Goal: Task Accomplishment & Management: Use online tool/utility

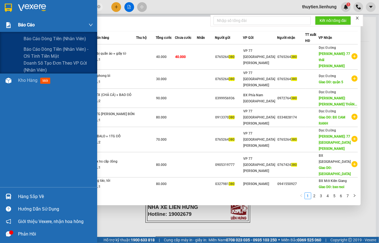
drag, startPoint x: 86, startPoint y: 4, endPoint x: 0, endPoint y: 23, distance: 87.7
click at [0, 23] on section "Kết quả [PERSON_NAME] ( 61 ) Bộ lọc Mã ĐH Trạng thái Món hàng Thu hộ Tổng [PERS…" at bounding box center [189, 121] width 379 height 243
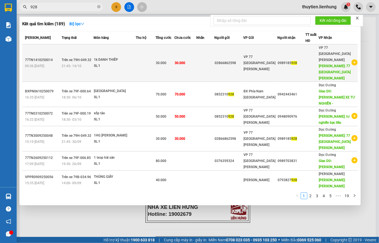
type input "928"
click at [174, 60] on div "30.000" at bounding box center [165, 63] width 18 height 6
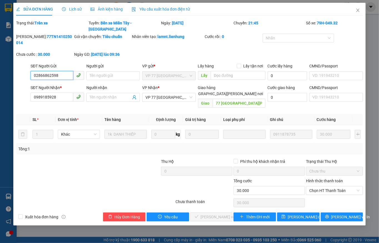
type input "02866862598"
type input "0989185928"
type input "77 [GEOGRAPHIC_DATA][PERSON_NAME]"
type input "0"
type input "30.000"
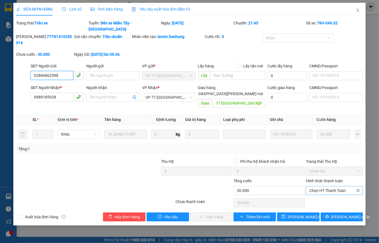
click at [330, 187] on span "Chọn HT Thanh Toán" at bounding box center [334, 191] width 50 height 8
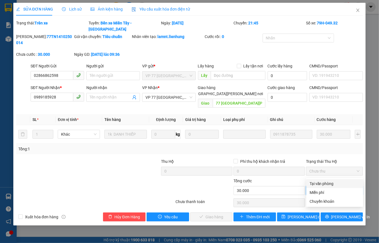
click at [328, 179] on div "Total Paid Fee 0 Total UnPaid Fee 30.000 Cash Collection Total Fee Trạng thái: …" at bounding box center [189, 121] width 347 height 202
click at [327, 187] on span "Chọn HT Thanh Toán" at bounding box center [334, 191] width 50 height 8
click at [327, 180] on div "Tại văn phòng" at bounding box center [334, 183] width 57 height 9
type input "0"
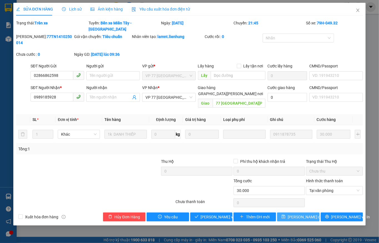
click at [310, 214] on span "[PERSON_NAME] đổi" at bounding box center [306, 217] width 36 height 6
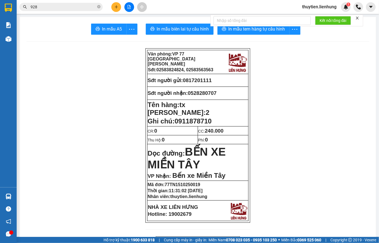
click at [131, 8] on button at bounding box center [129, 7] width 10 height 10
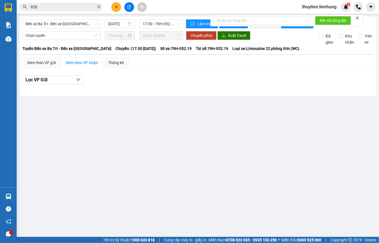
click at [30, 28] on div "Bến xe Ba Tri - Bến xe [GEOGRAPHIC_DATA] [DATE] 17:30 - 79H-052.19" at bounding box center [102, 23] width 161 height 9
click at [33, 26] on span "Bến xe Ba Tri - Bến xe [GEOGRAPHIC_DATA]" at bounding box center [62, 24] width 72 height 8
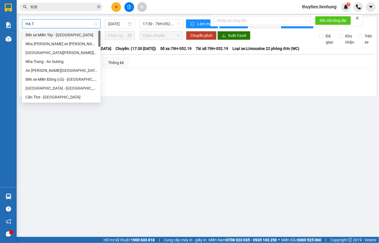
type input "HA TI"
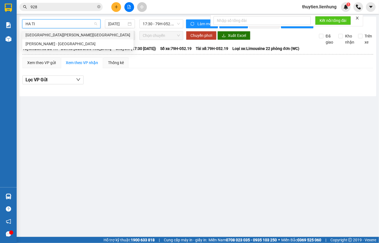
click at [38, 35] on div "[GEOGRAPHIC_DATA][PERSON_NAME][GEOGRAPHIC_DATA]" at bounding box center [78, 35] width 105 height 6
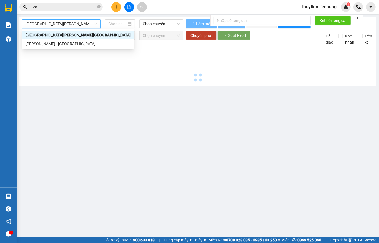
type input "[DATE]"
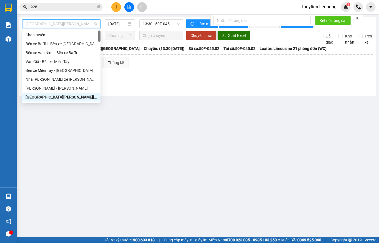
click at [69, 24] on span "[GEOGRAPHIC_DATA][PERSON_NAME][GEOGRAPHIC_DATA]" at bounding box center [62, 24] width 72 height 8
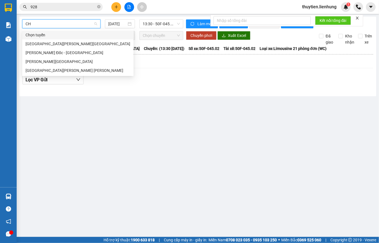
type input "CHA"
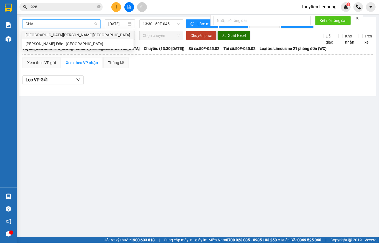
click at [66, 31] on div "[GEOGRAPHIC_DATA][PERSON_NAME][GEOGRAPHIC_DATA]" at bounding box center [77, 35] width 111 height 9
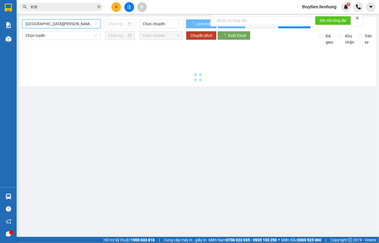
type input "[DATE]"
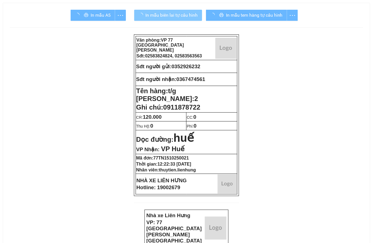
click at [191, 18] on span "In mẫu biên lai tự cấu hình" at bounding box center [171, 15] width 52 height 7
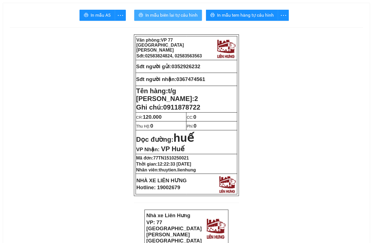
click at [183, 15] on span "In mẫu biên lai tự cấu hình" at bounding box center [171, 15] width 52 height 7
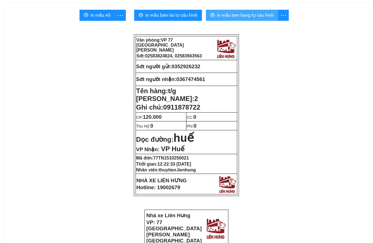
click at [240, 13] on span "In mẫu tem hàng tự cấu hình" at bounding box center [245, 15] width 57 height 7
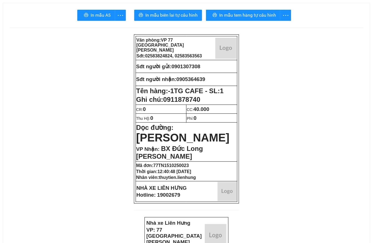
click at [185, 15] on span "In mẫu biên lai tự cấu hình" at bounding box center [171, 15] width 52 height 7
